Goal: Transaction & Acquisition: Purchase product/service

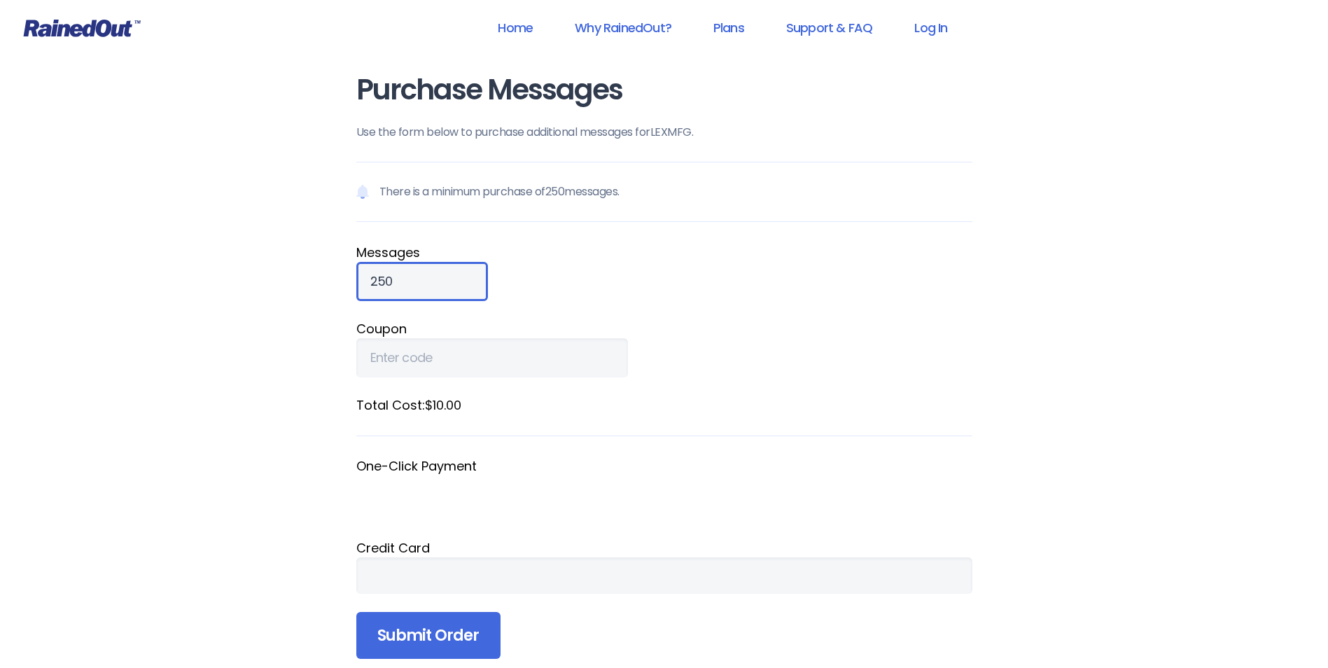
drag, startPoint x: 406, startPoint y: 281, endPoint x: 335, endPoint y: 277, distance: 70.8
click at [336, 277] on div "Purchase Messages Use the form below to purchase additional messages for LEXMFG…" at bounding box center [664, 386] width 672 height 773
type input "2000"
click at [670, 355] on fieldset "Coupon" at bounding box center [664, 348] width 616 height 58
click at [939, 330] on label "Coupon" at bounding box center [664, 328] width 616 height 19
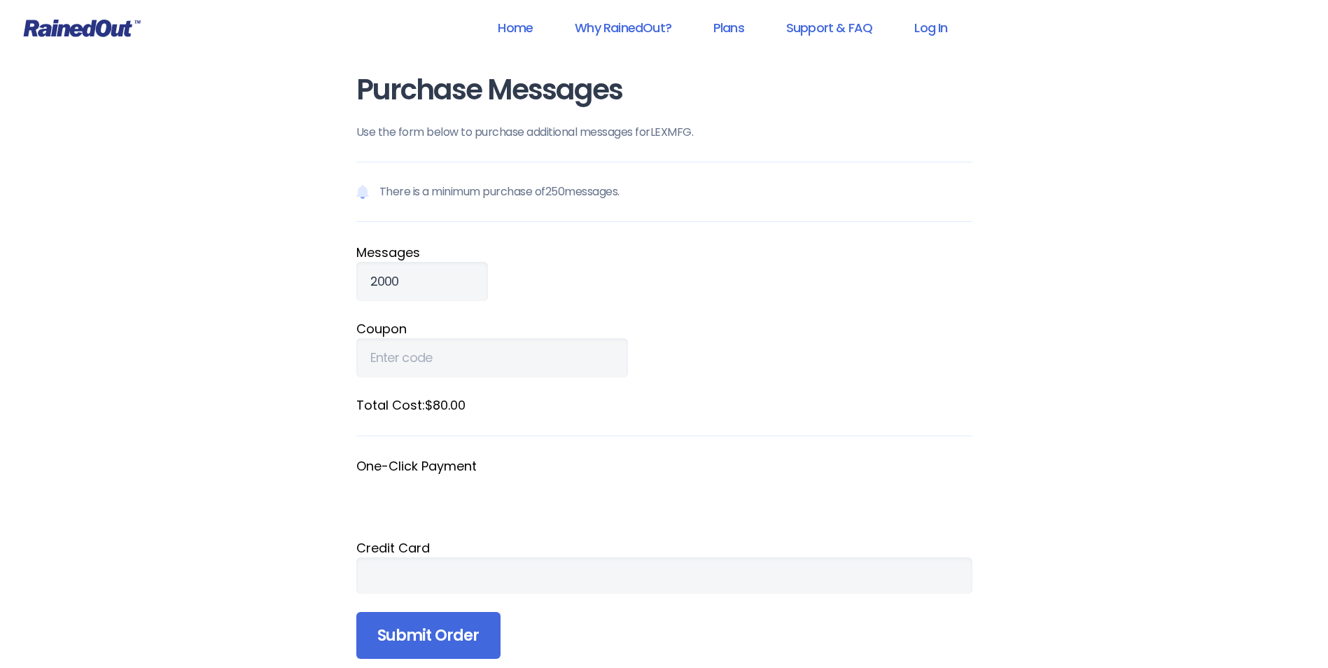
click at [628, 338] on input "Coupon" at bounding box center [492, 357] width 272 height 39
click at [466, 636] on input "Submit Order" at bounding box center [428, 636] width 144 height 48
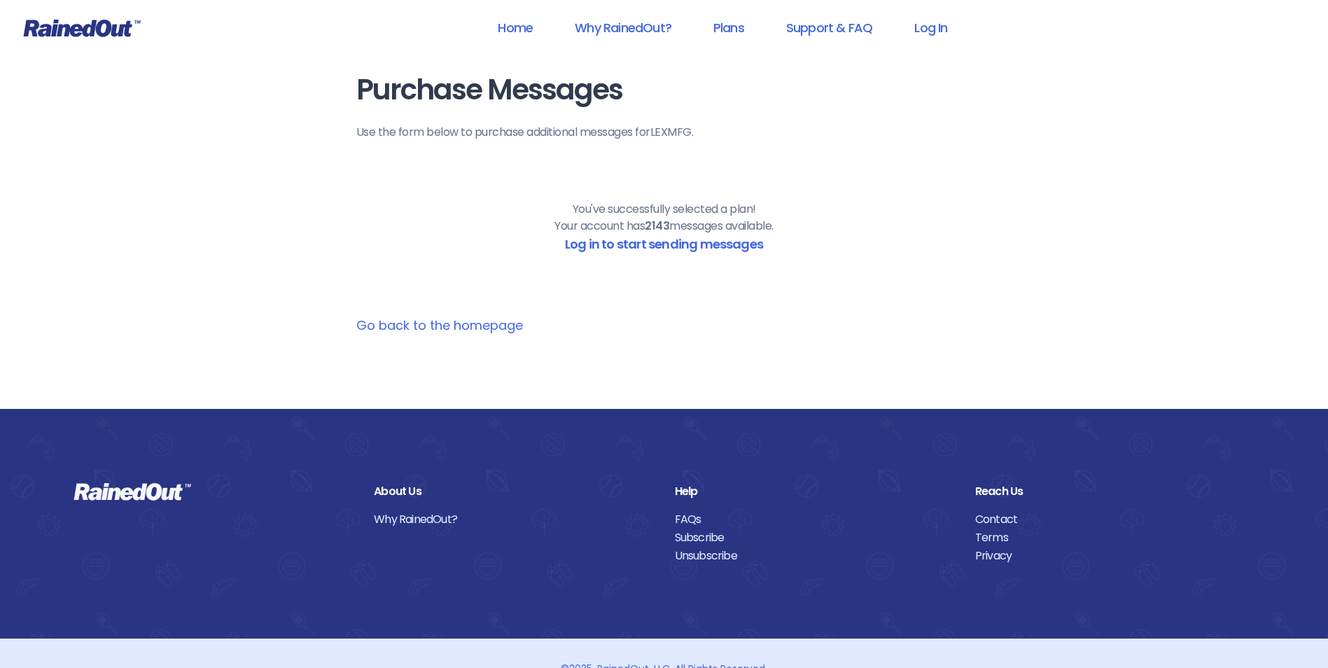
click at [486, 324] on link "Go back to the homepage" at bounding box center [439, 325] width 167 height 18
